Goal: Information Seeking & Learning: Learn about a topic

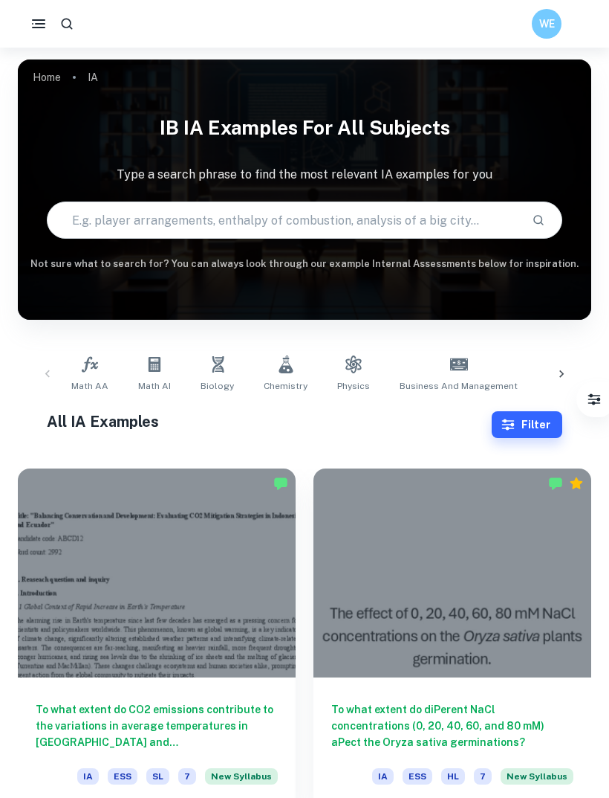
click at [39, 28] on icon "button" at bounding box center [39, 24] width 18 height 18
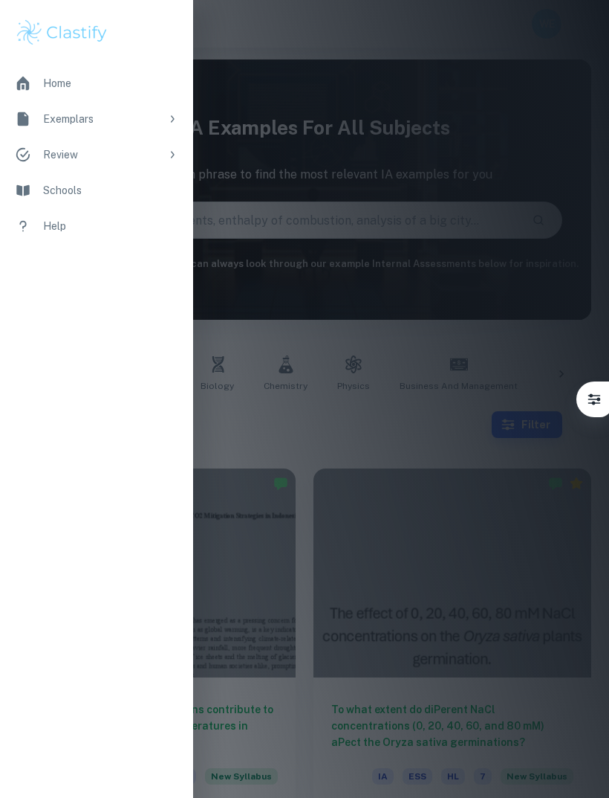
click at [97, 118] on div "Exemplars" at bounding box center [101, 119] width 117 height 16
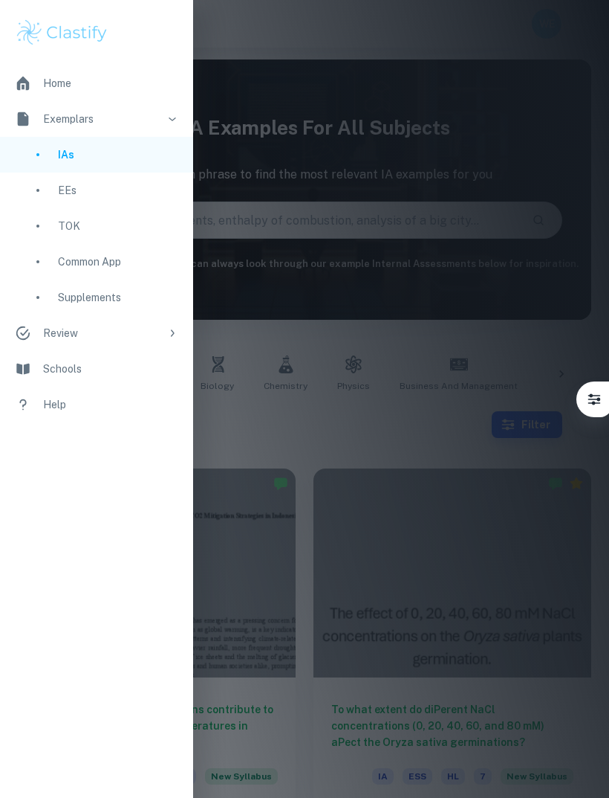
click at [68, 185] on div "EEs" at bounding box center [118, 190] width 120 height 16
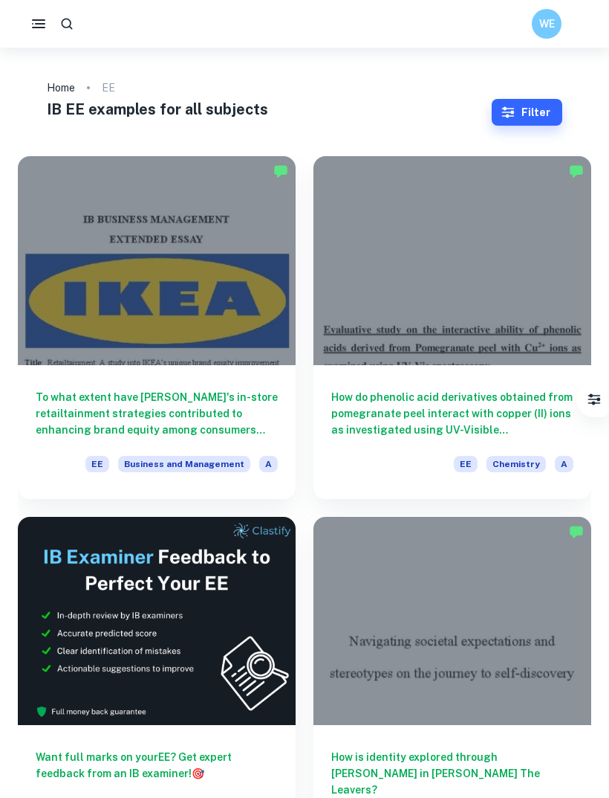
click at [523, 113] on button "Filter" at bounding box center [527, 112] width 71 height 27
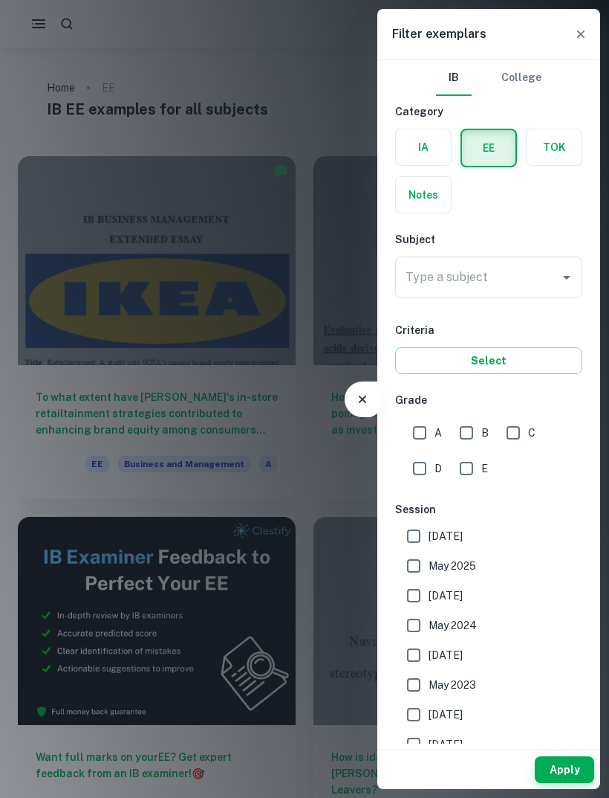
click at [413, 440] on input "A" at bounding box center [420, 433] width 30 height 30
checkbox input "true"
click at [553, 753] on div "Apply" at bounding box center [489, 769] width 223 height 39
click at [563, 782] on button "Apply" at bounding box center [564, 769] width 59 height 27
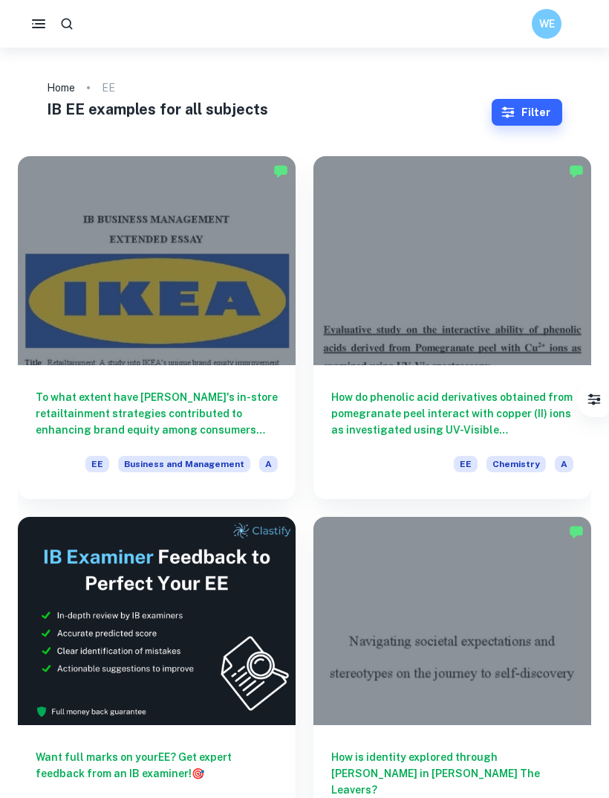
click at [131, 405] on h6 "To what extent have [PERSON_NAME]'s in-store retailtainment strategies contribu…" at bounding box center [157, 413] width 242 height 49
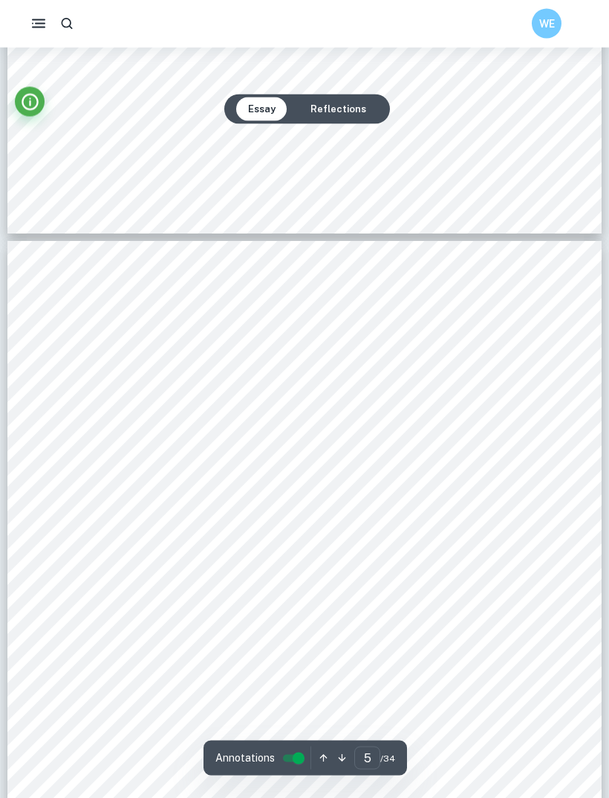
scroll to position [3302, 0]
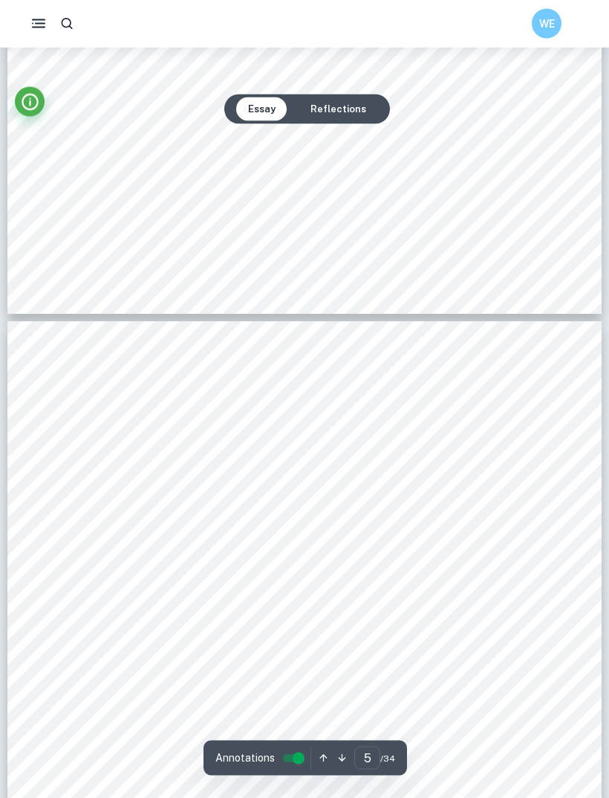
type input "4"
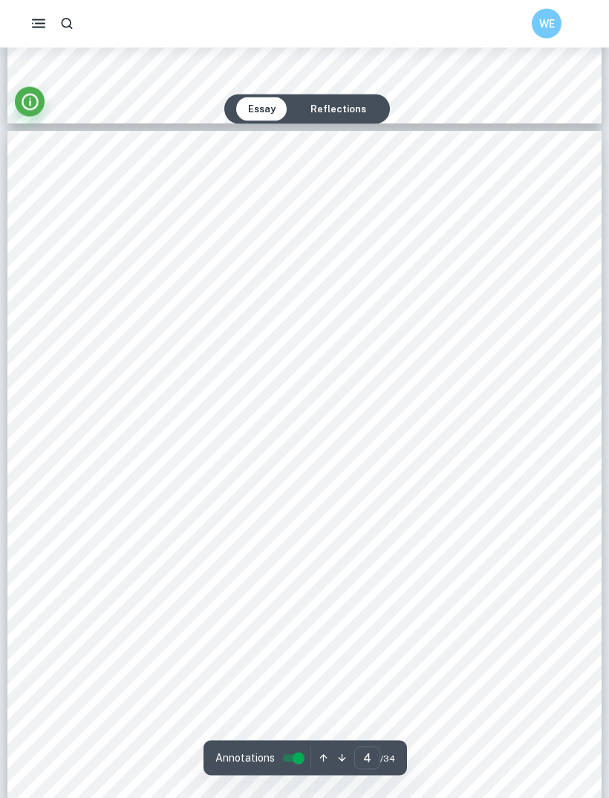
scroll to position [2475, 0]
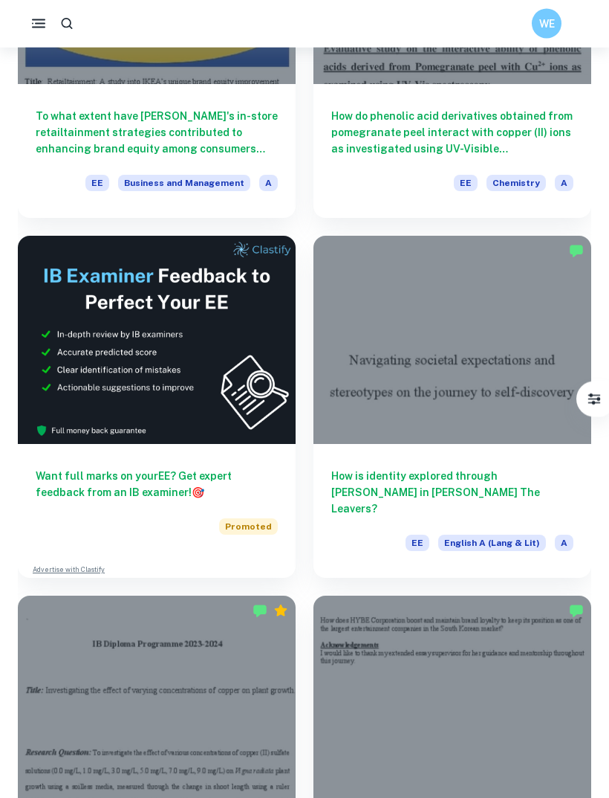
scroll to position [281, 0]
click at [346, 491] on h6 "How is identity explored through [PERSON_NAME] in [PERSON_NAME] The Leavers?" at bounding box center [453, 492] width 242 height 49
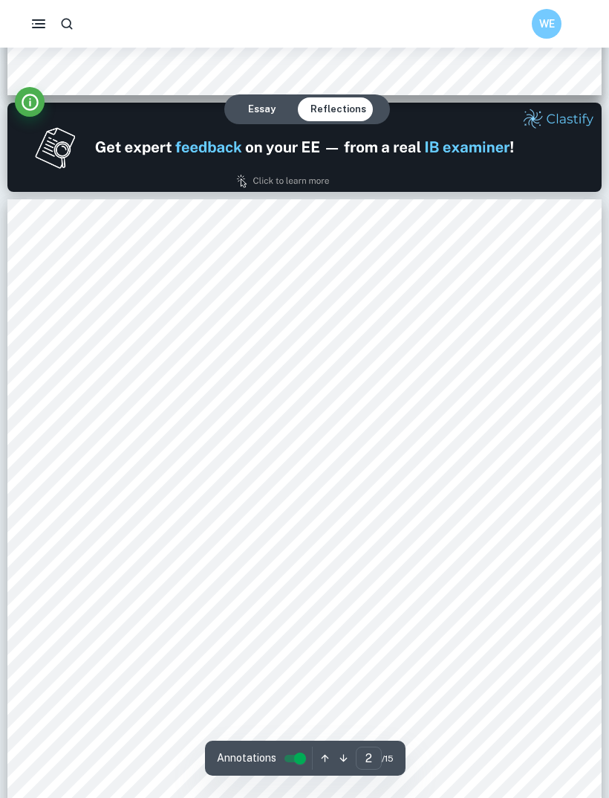
scroll to position [818, 0]
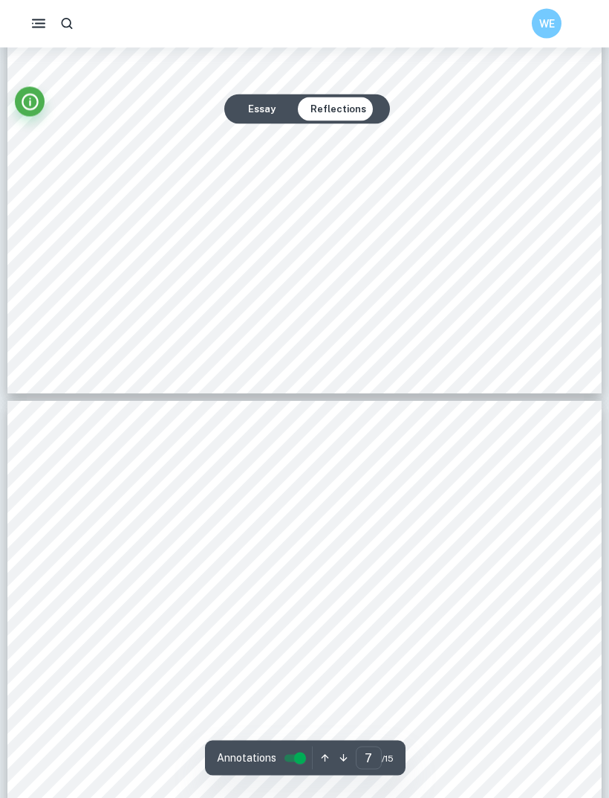
type input "6"
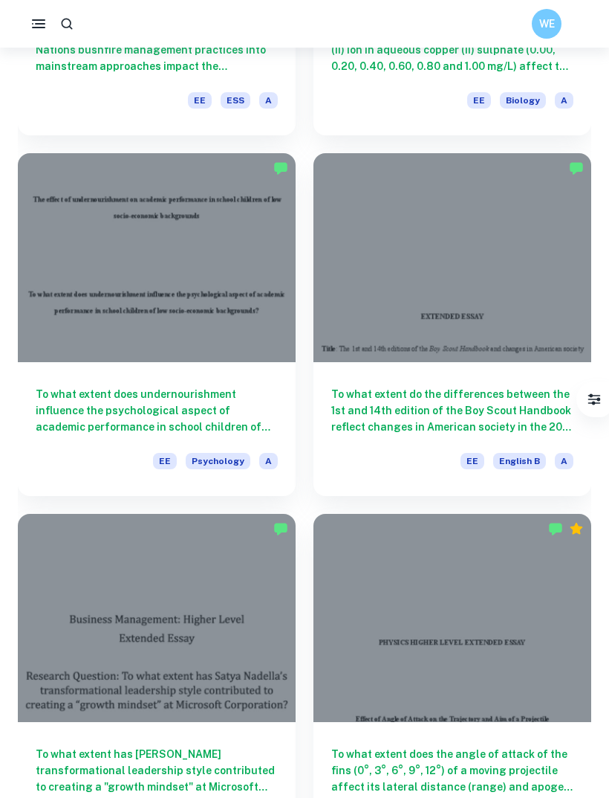
scroll to position [1444, 0]
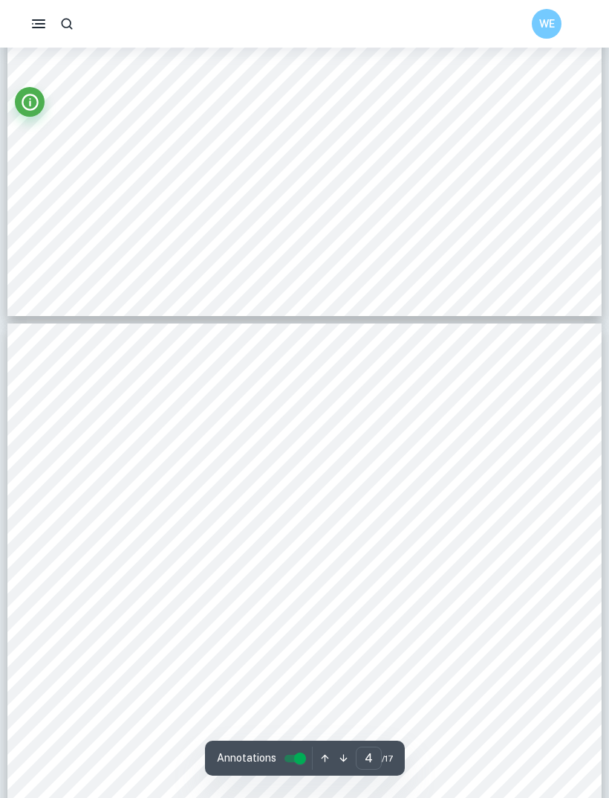
type input "3"
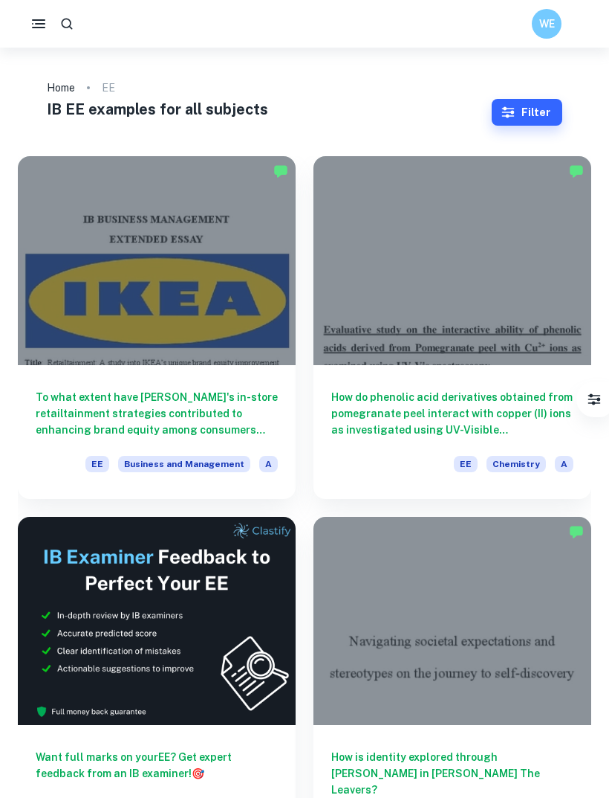
click at [547, 124] on button "Filter" at bounding box center [527, 112] width 71 height 27
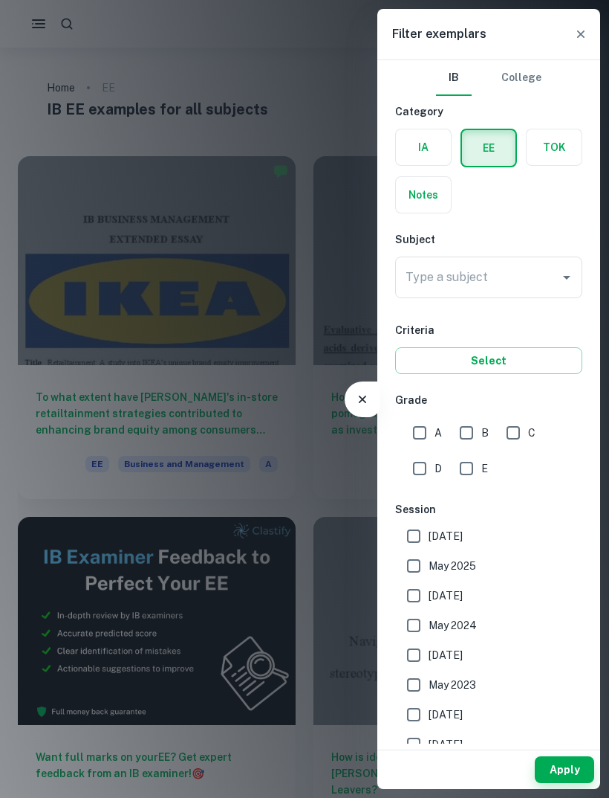
click at [532, 283] on input "Type a subject" at bounding box center [478, 277] width 152 height 28
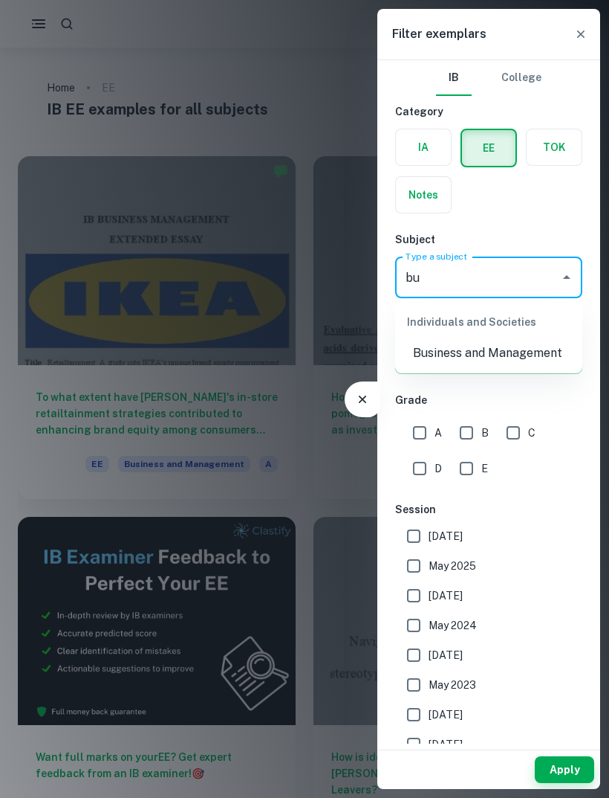
click at [517, 352] on li "Business and Management" at bounding box center [488, 353] width 187 height 27
type input "Business and Management"
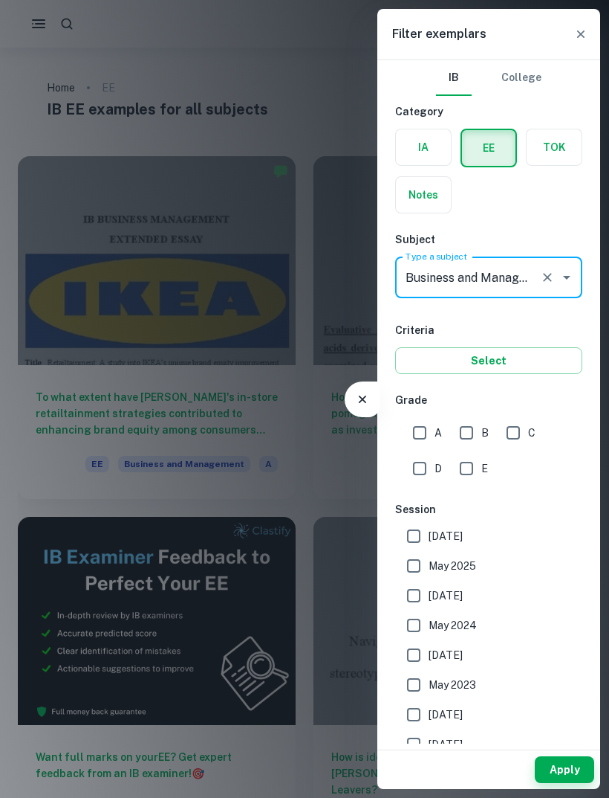
click at [428, 428] on input "A" at bounding box center [420, 433] width 30 height 30
checkbox input "true"
click at [569, 773] on button "Apply" at bounding box center [564, 769] width 59 height 27
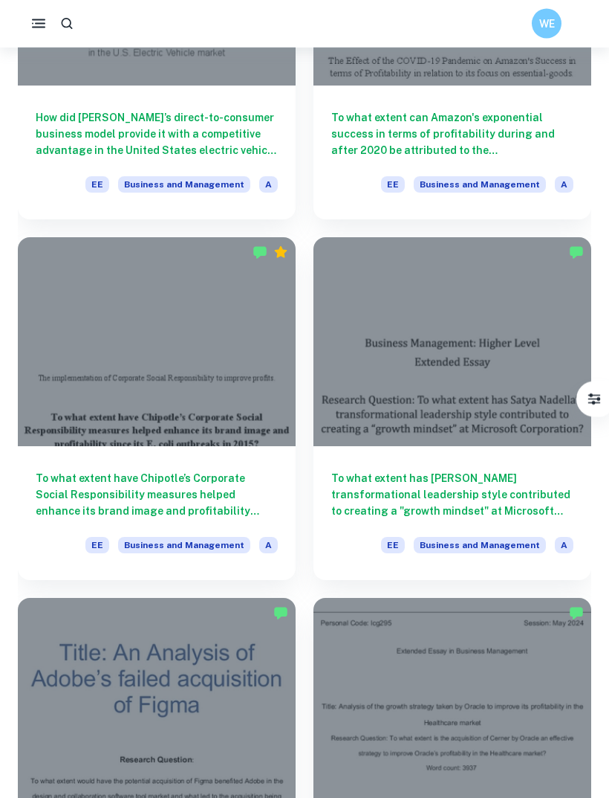
scroll to position [1359, 0]
click at [229, 514] on h6 "To what extent have Chipotle’s Corporate Social Responsibility measures helped …" at bounding box center [157, 494] width 242 height 49
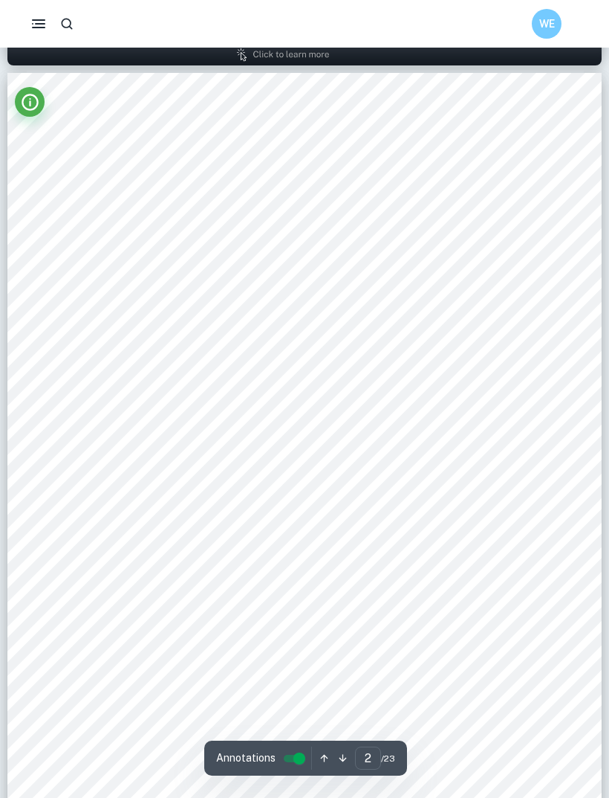
scroll to position [858, 0]
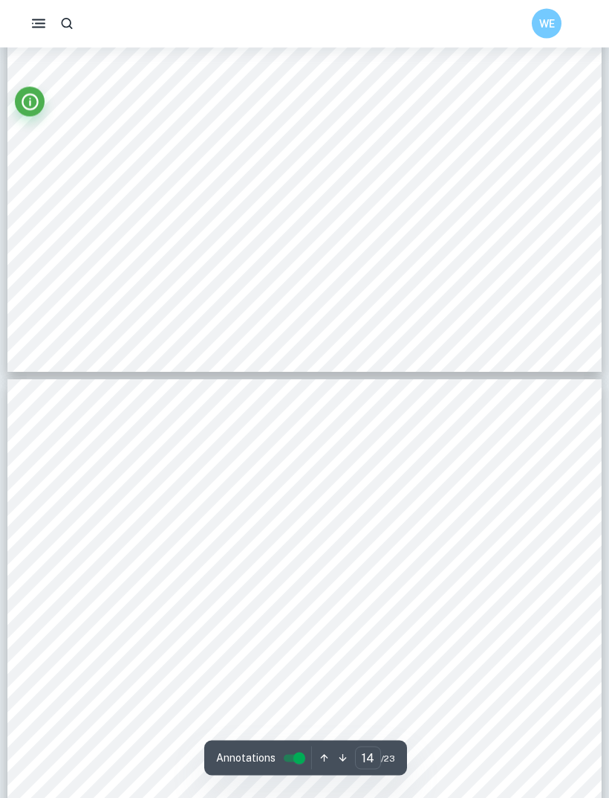
type input "13"
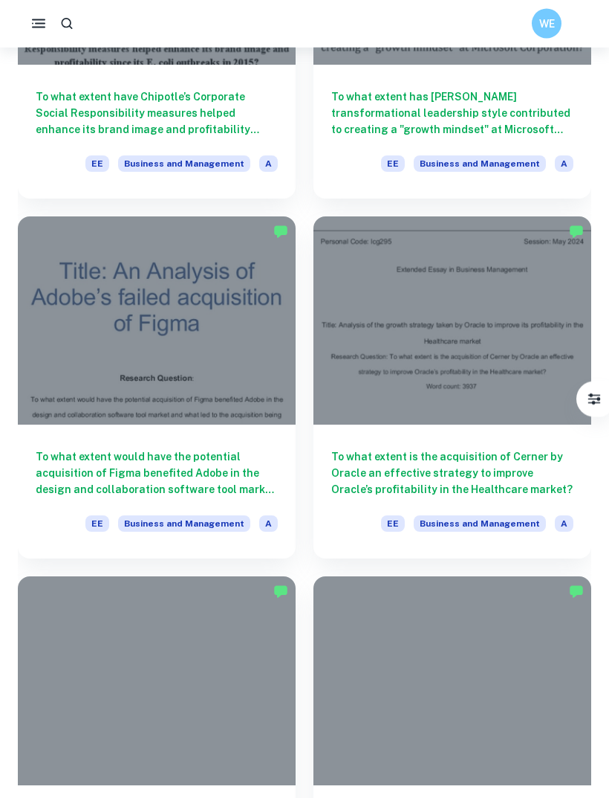
scroll to position [1741, 0]
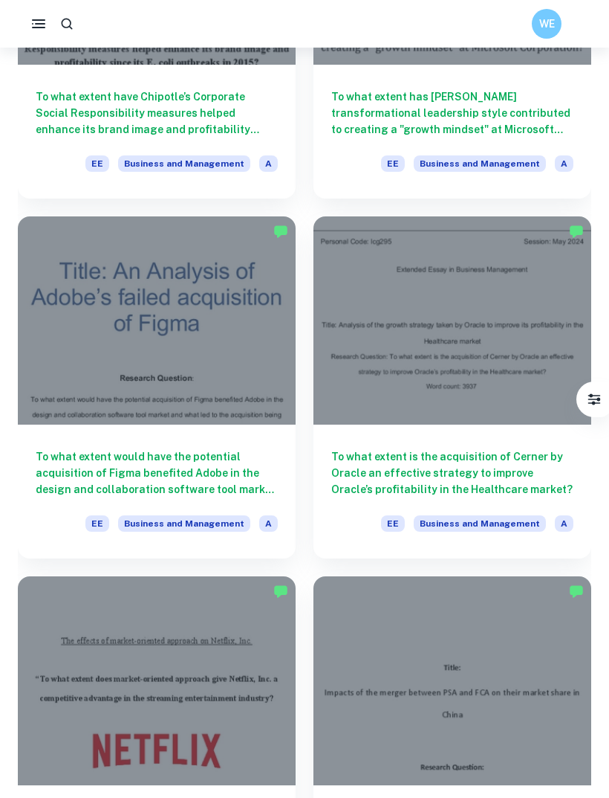
click at [533, 474] on h6 "To what extent is the acquisition of Cerner by Oracle an effective strategy to …" at bounding box center [453, 472] width 242 height 49
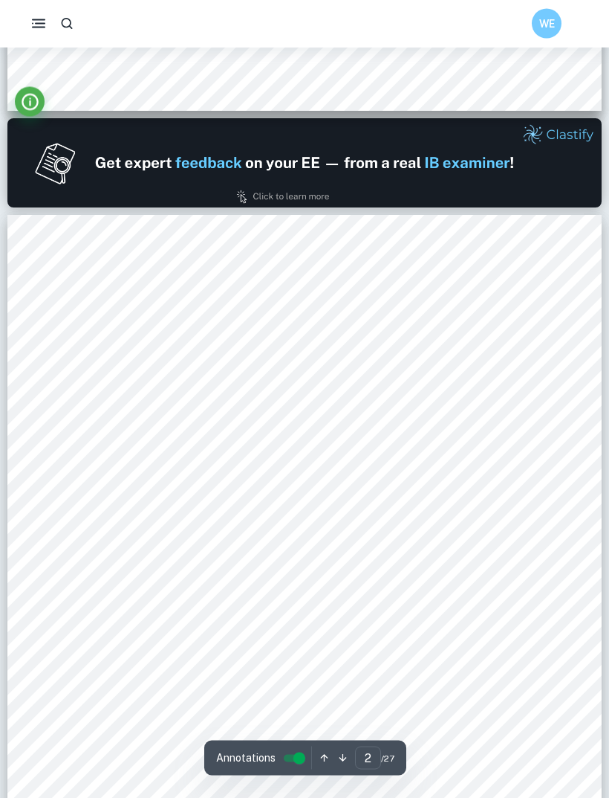
scroll to position [792, 0]
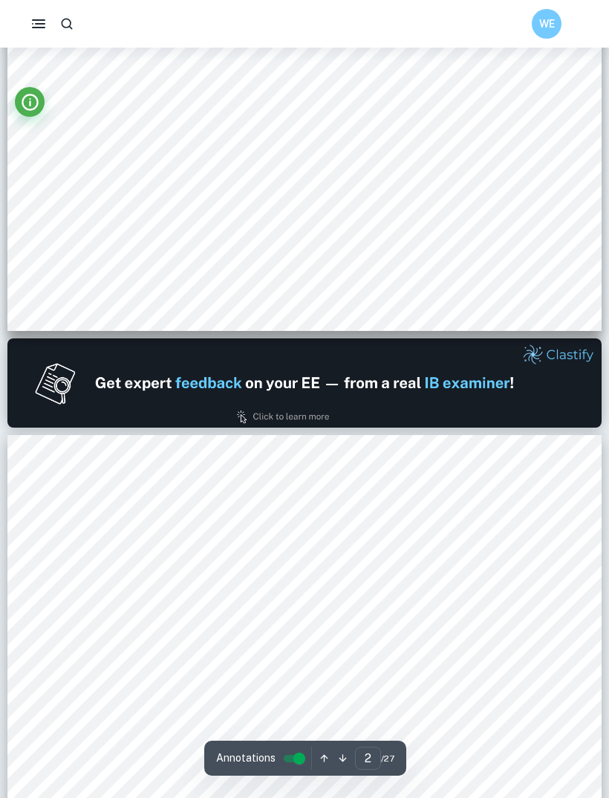
type input "1"
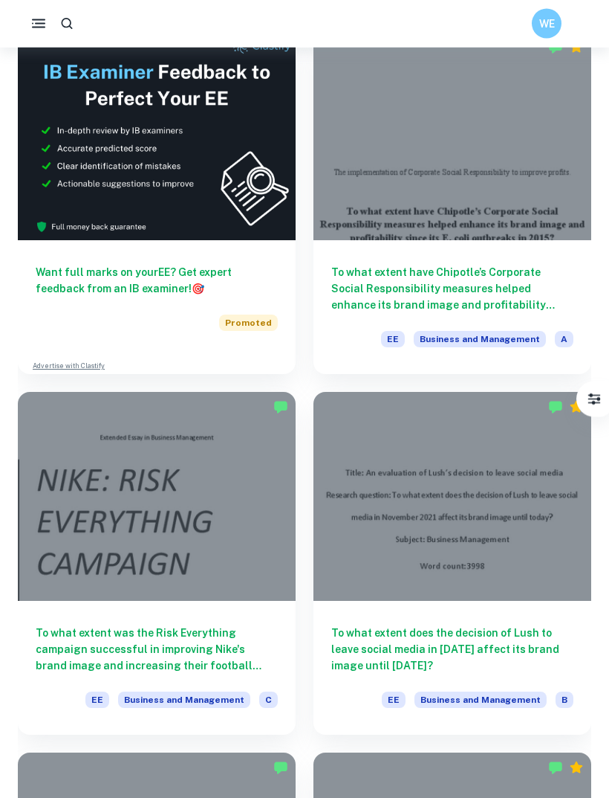
scroll to position [487, 0]
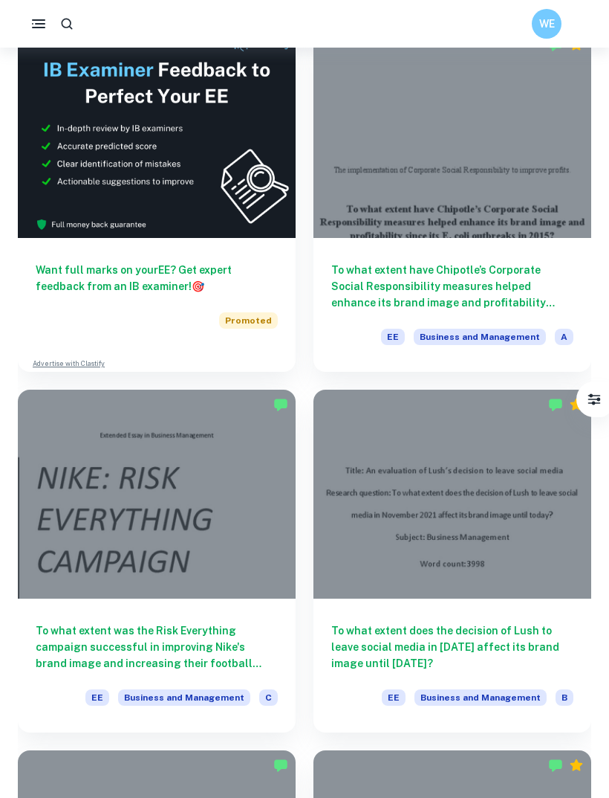
click at [533, 270] on h6 "To what extent have Chipotle’s Corporate Social Responsibility measures helped …" at bounding box center [453, 286] width 242 height 49
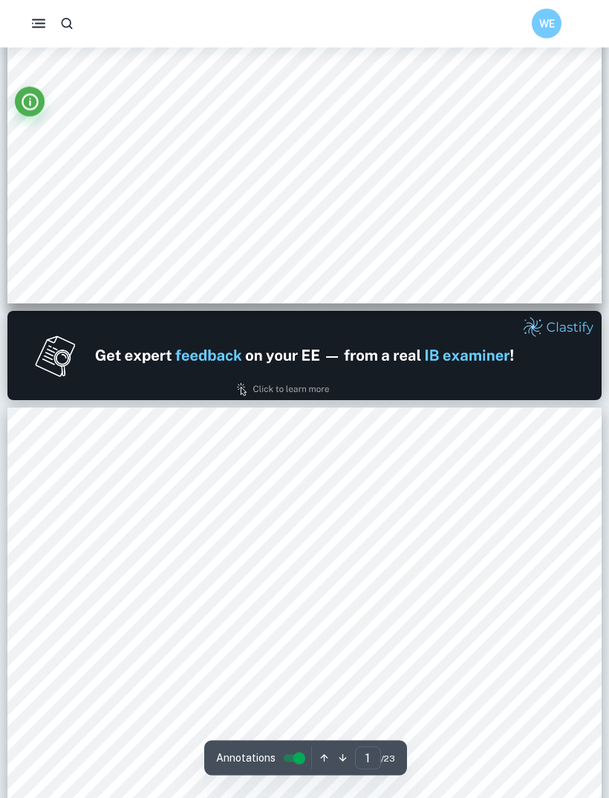
type input "2"
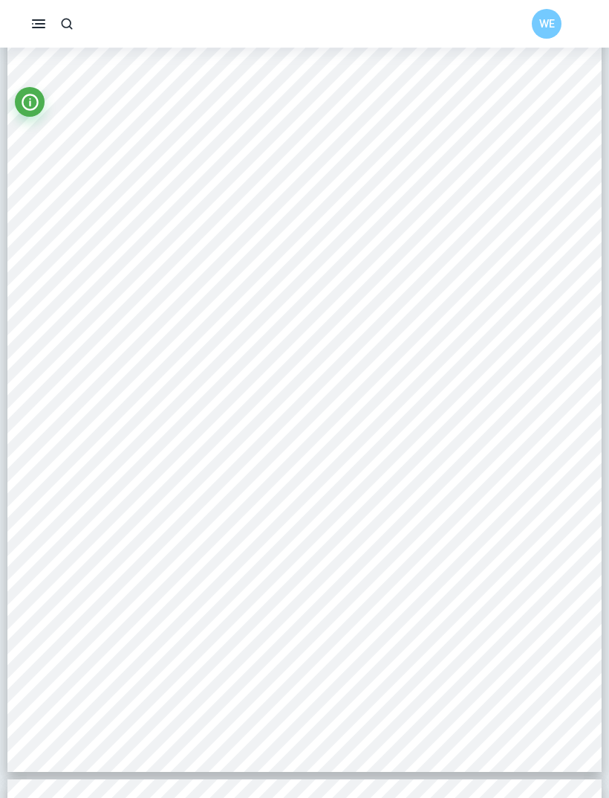
scroll to position [1051, 0]
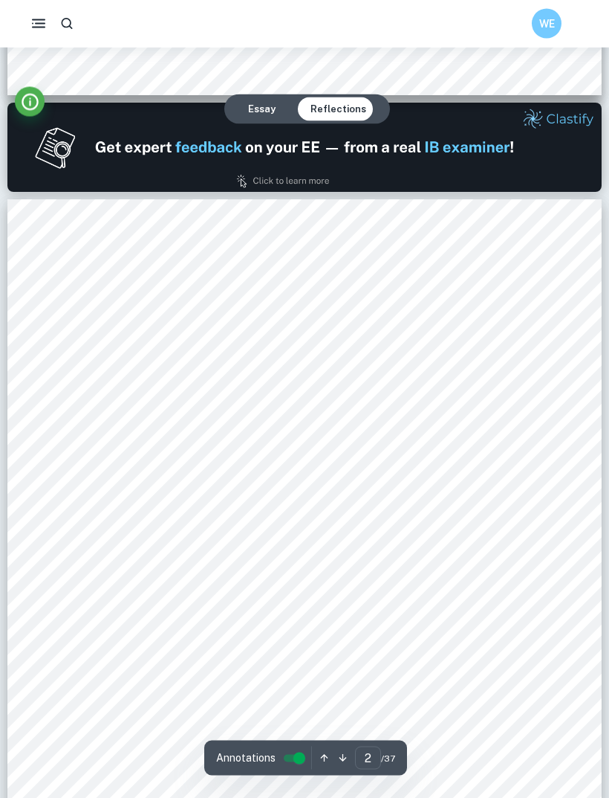
scroll to position [809, 0]
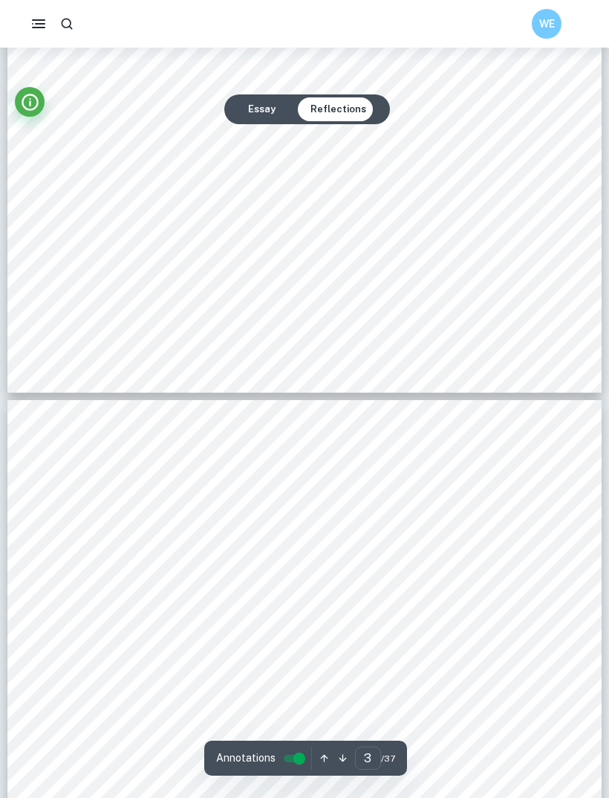
type input "2"
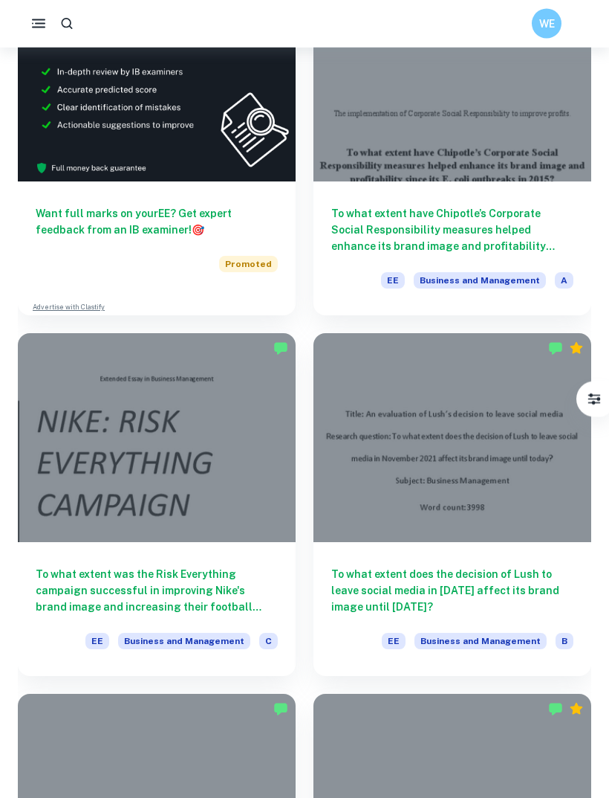
scroll to position [543, 0]
click at [537, 593] on h6 "To what extent does the decision of Lush to leave social media in [DATE] affect…" at bounding box center [453, 590] width 242 height 49
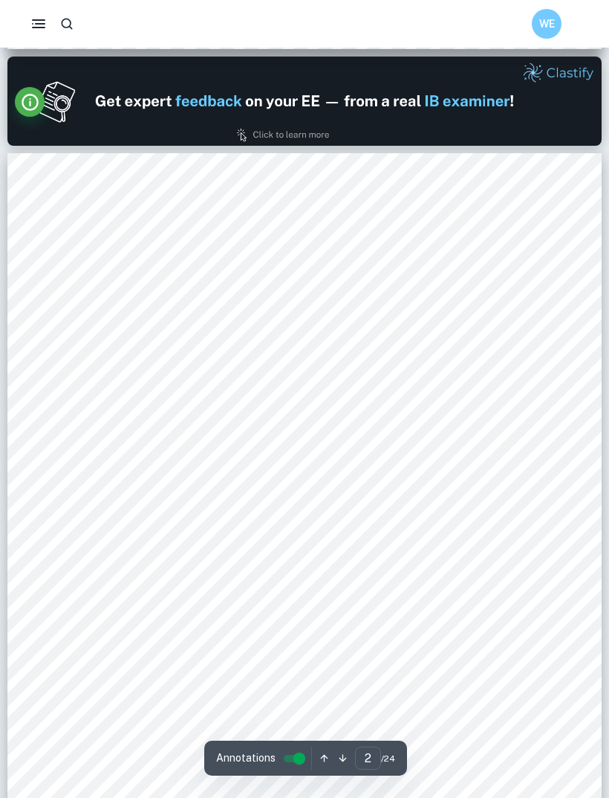
scroll to position [783, 0]
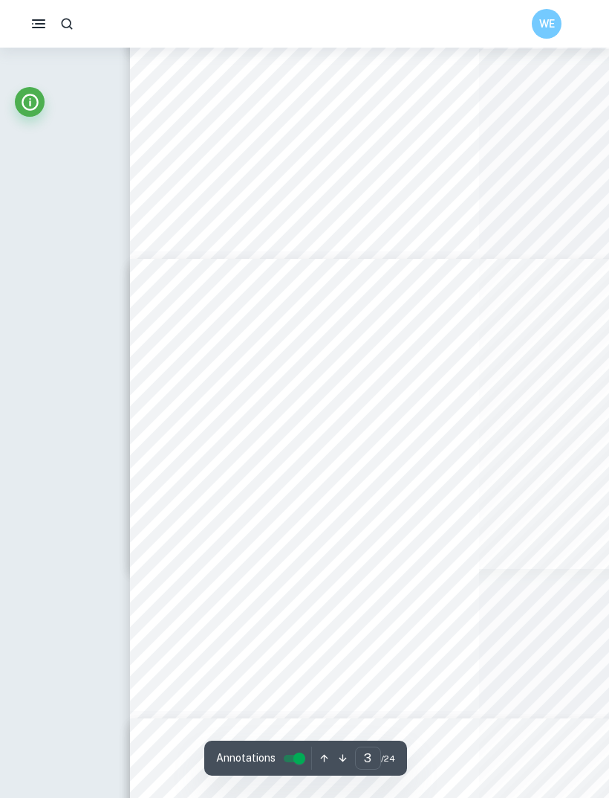
type input "2"
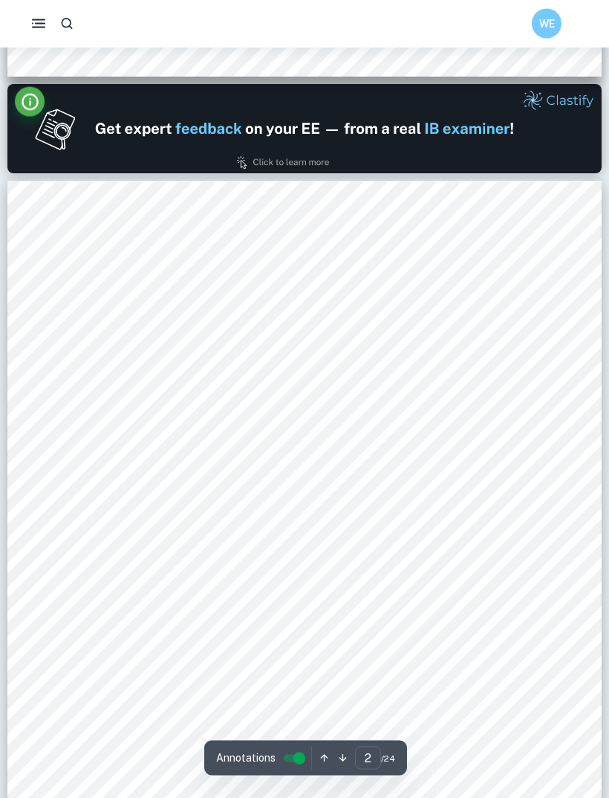
scroll to position [755, 0]
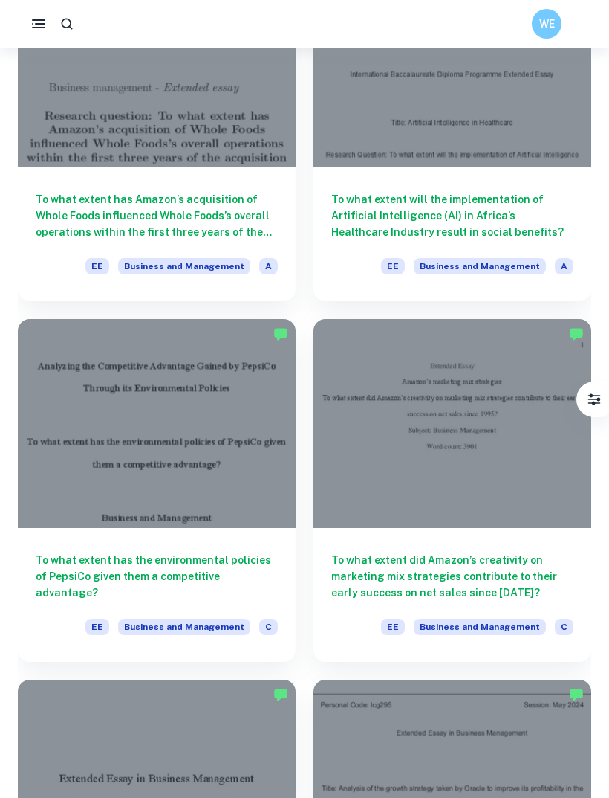
scroll to position [1278, 0]
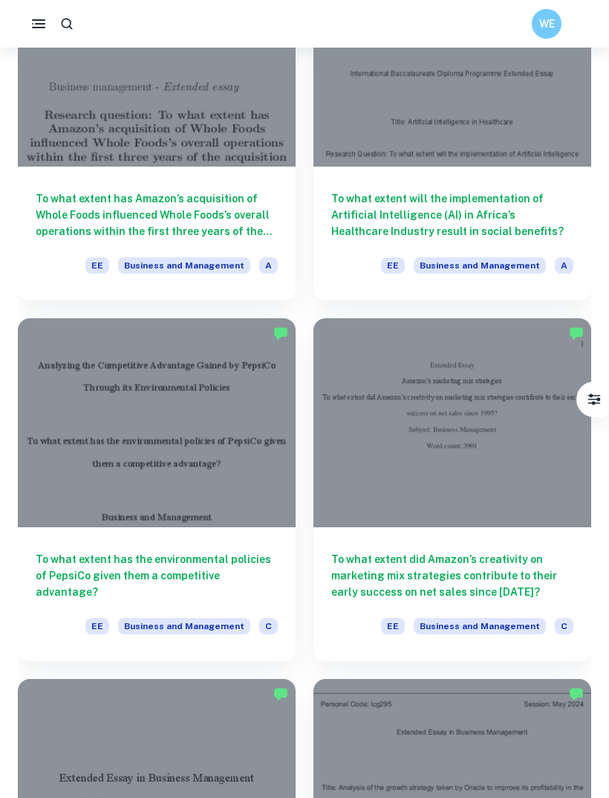
click at [513, 592] on h6 "To what extent did Amazon’s creativity on marketing mix strategies contribute t…" at bounding box center [453, 575] width 242 height 49
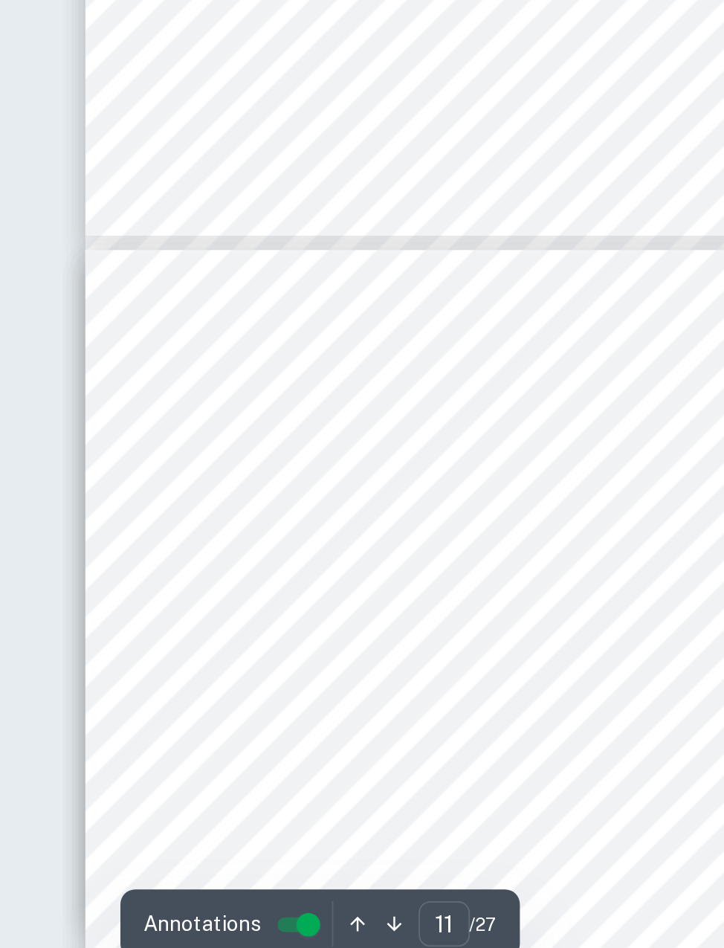
scroll to position [5128, 0]
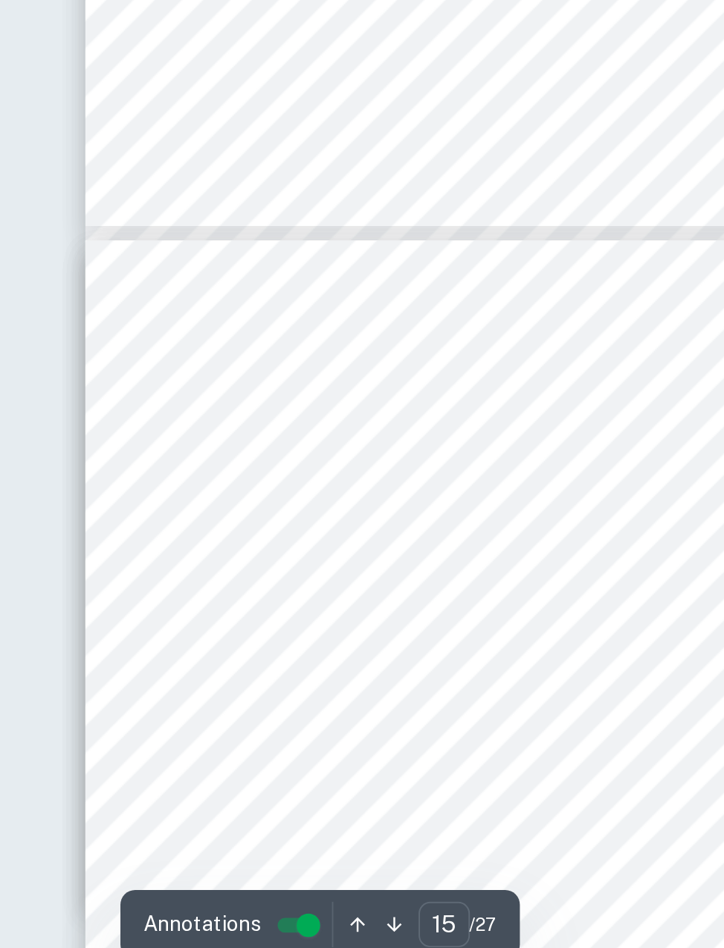
type input "16"
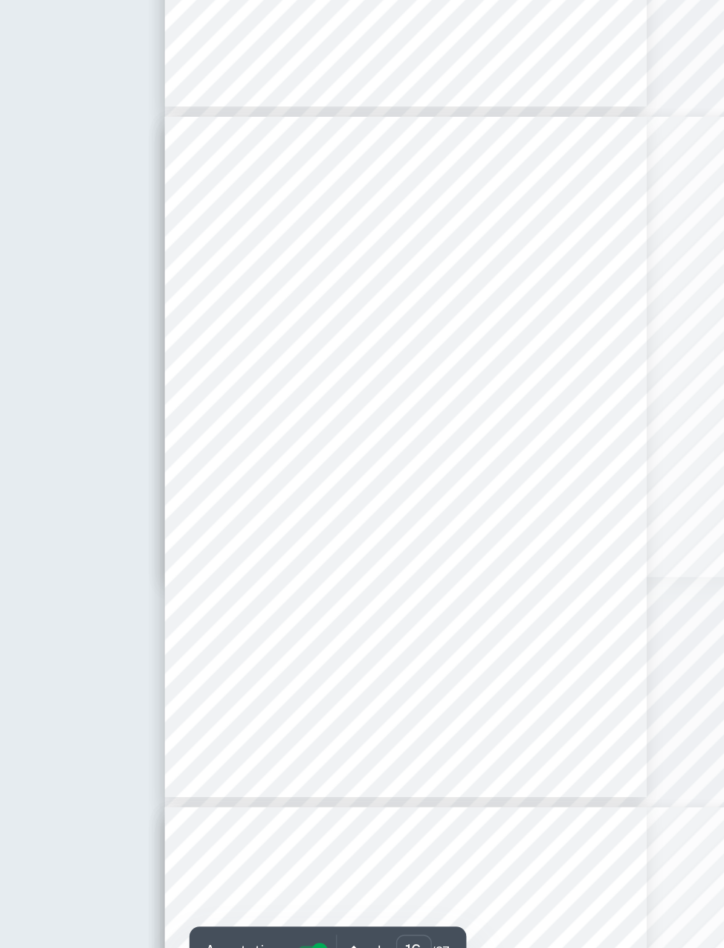
scroll to position [7502, 0]
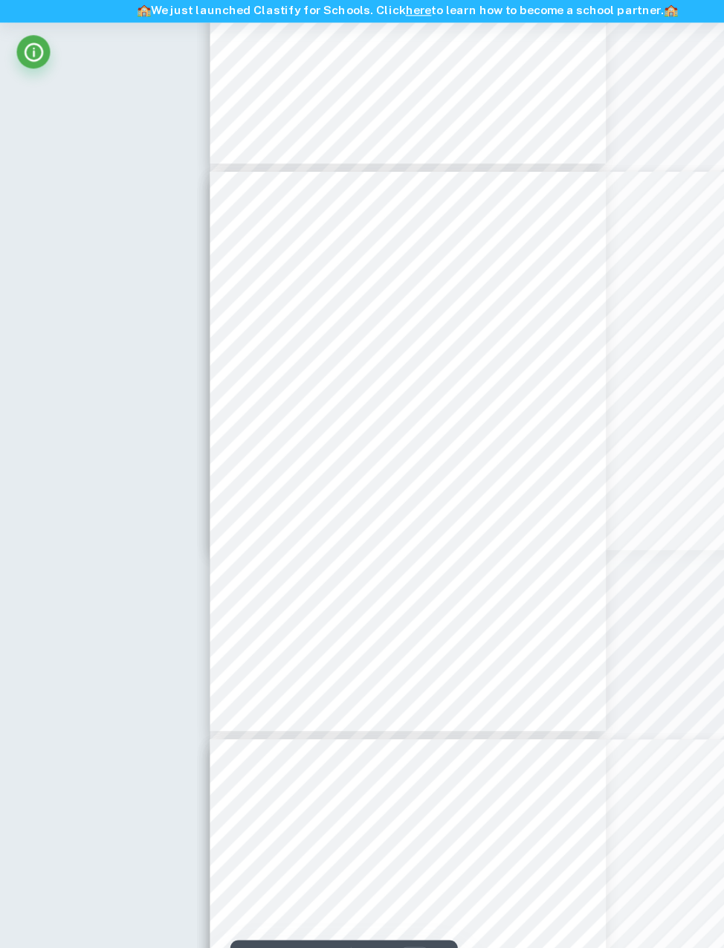
click at [407, 278] on div "16 8. Promotion strategy The promotion strategy refers to how the company commu…" at bounding box center [363, 456] width 352 height 497
click at [402, 289] on div "16 8. Promotion strategy The promotion strategy refers to how the company commu…" at bounding box center [363, 456] width 352 height 497
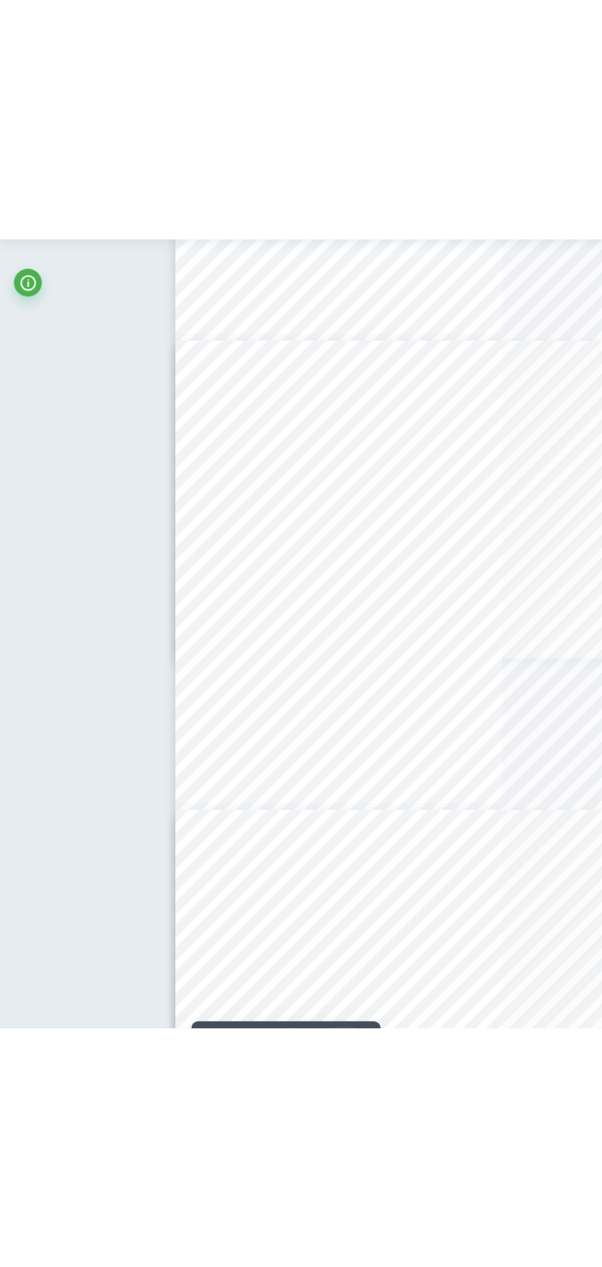
scroll to position [7593, 0]
